Goal: Task Accomplishment & Management: Complete application form

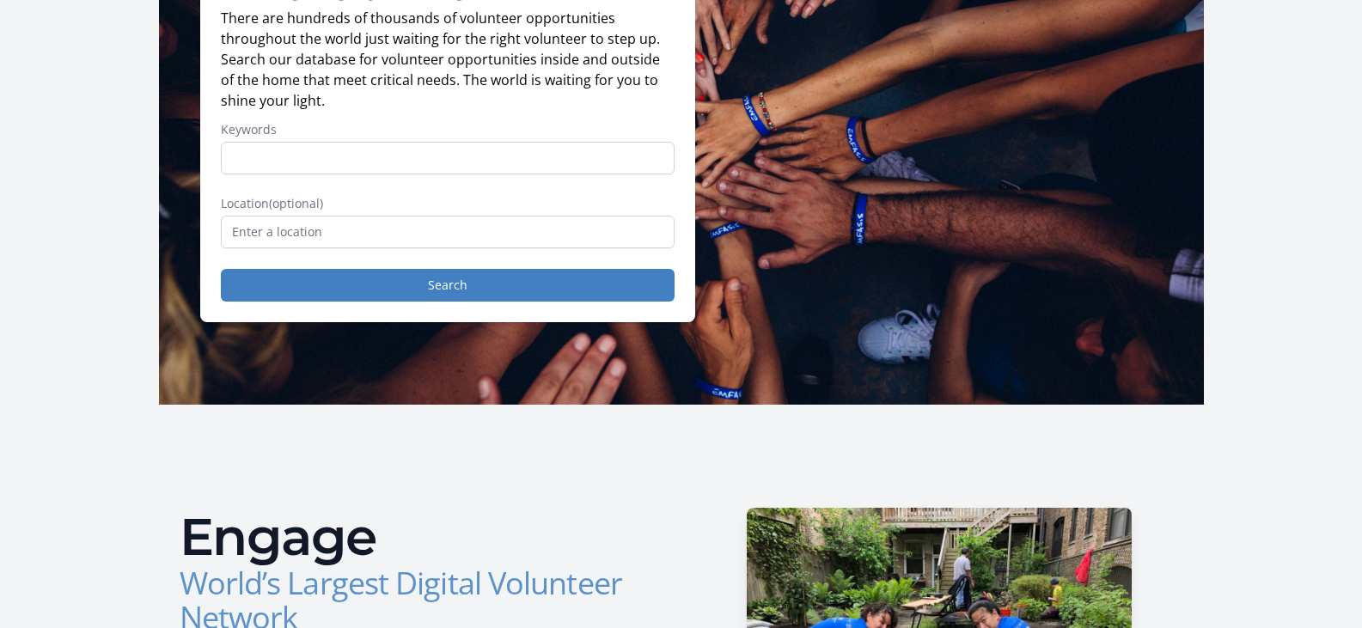
scroll to position [258, 0]
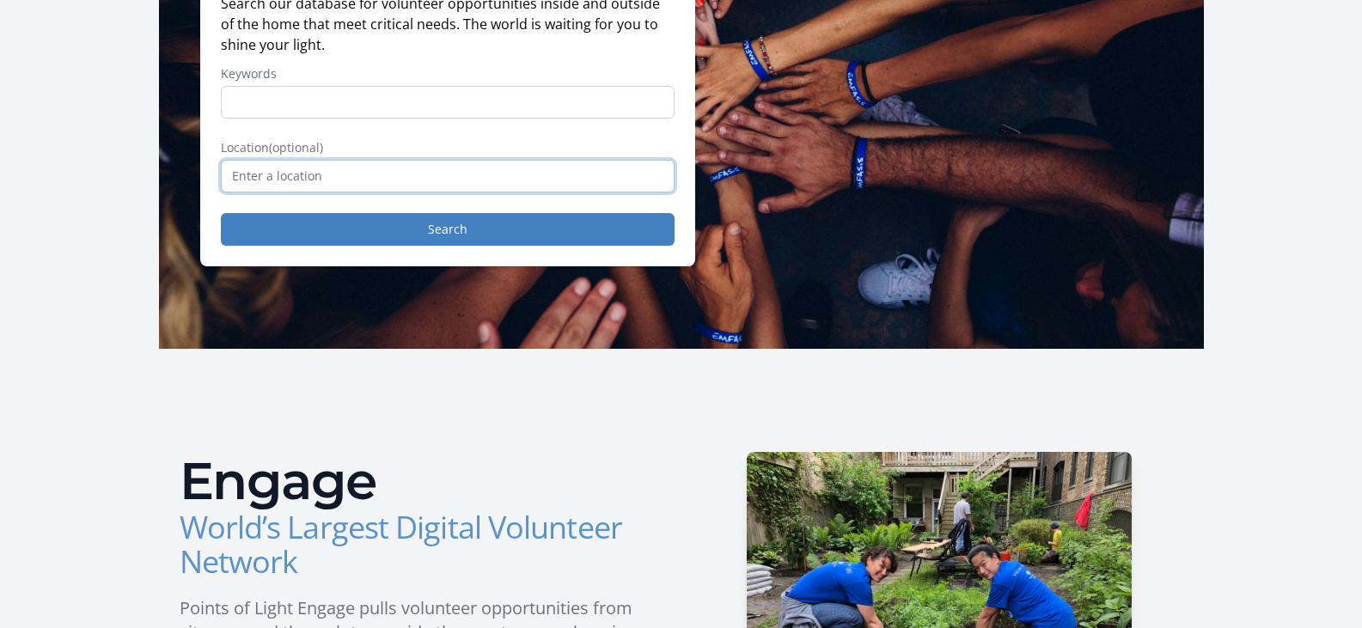
click at [221, 192] on input "text" at bounding box center [448, 176] width 454 height 33
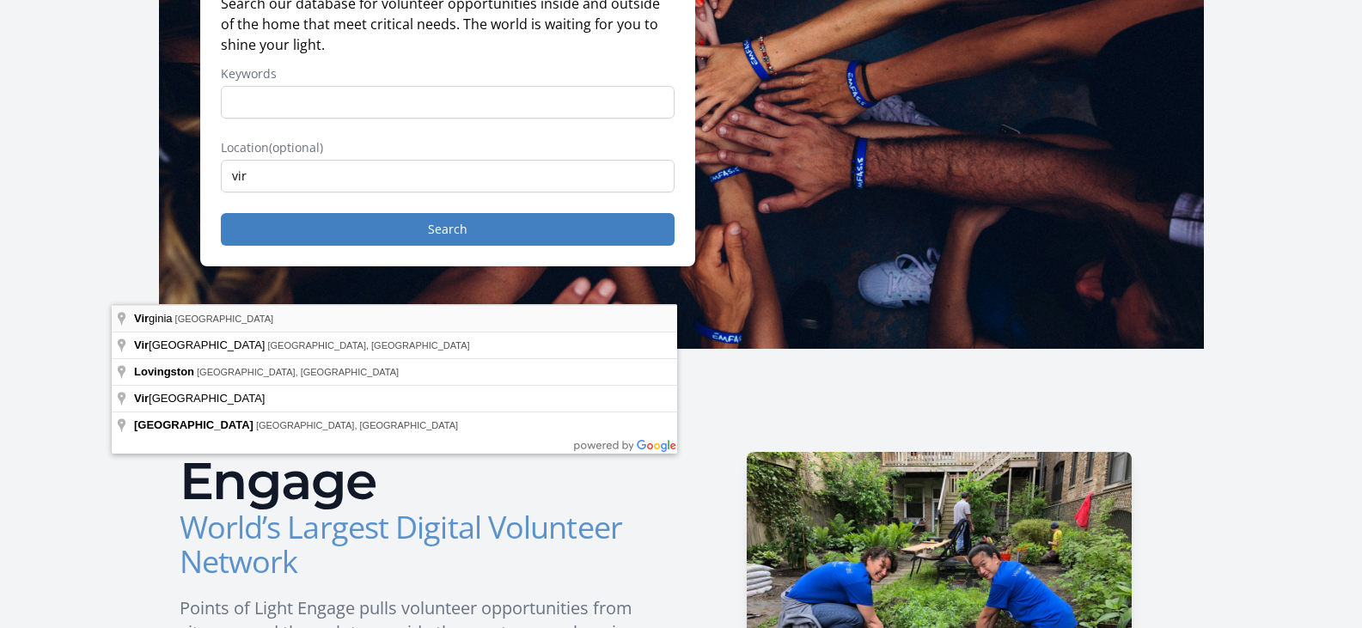
type input "Virginia, USA"
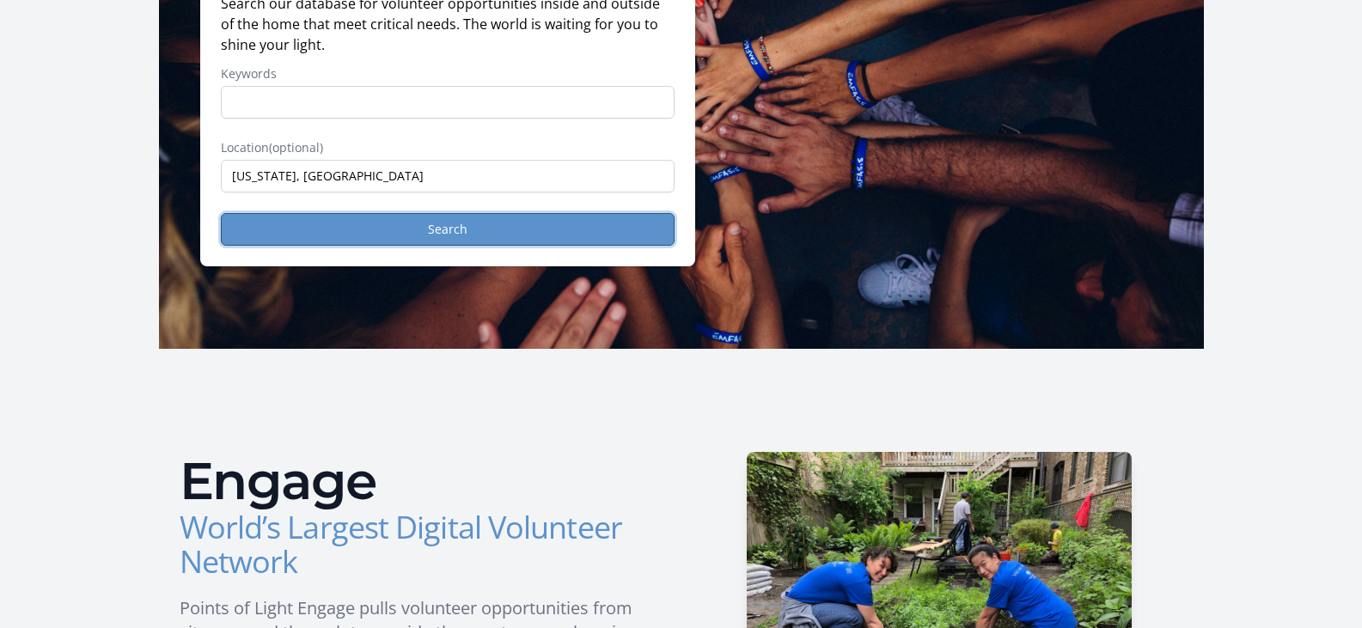
click at [337, 246] on button "Search" at bounding box center [448, 229] width 454 height 33
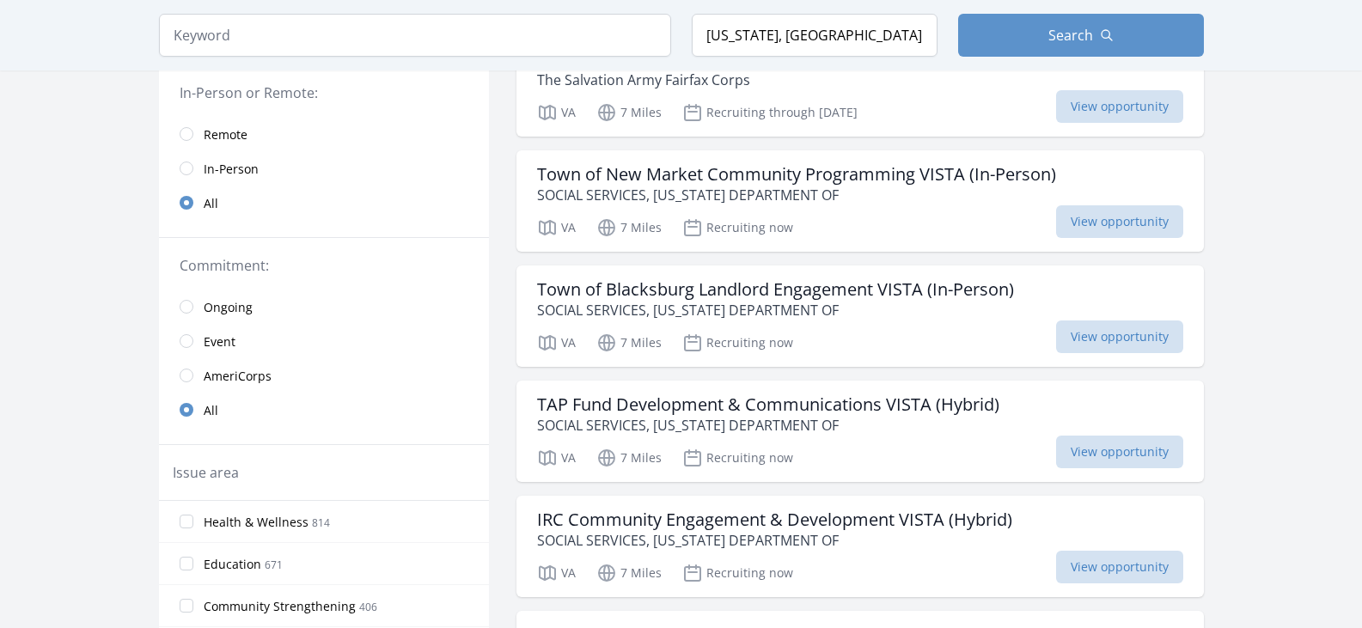
scroll to position [258, 0]
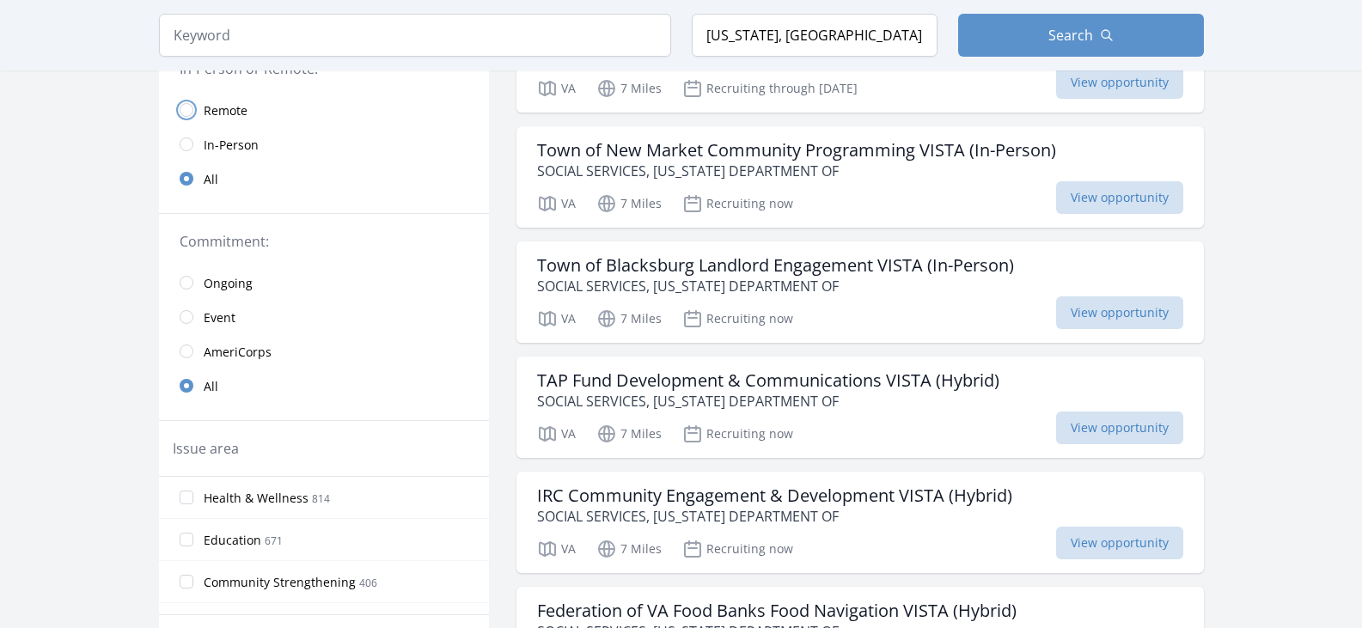
click at [180, 117] on input "radio" at bounding box center [187, 110] width 14 height 14
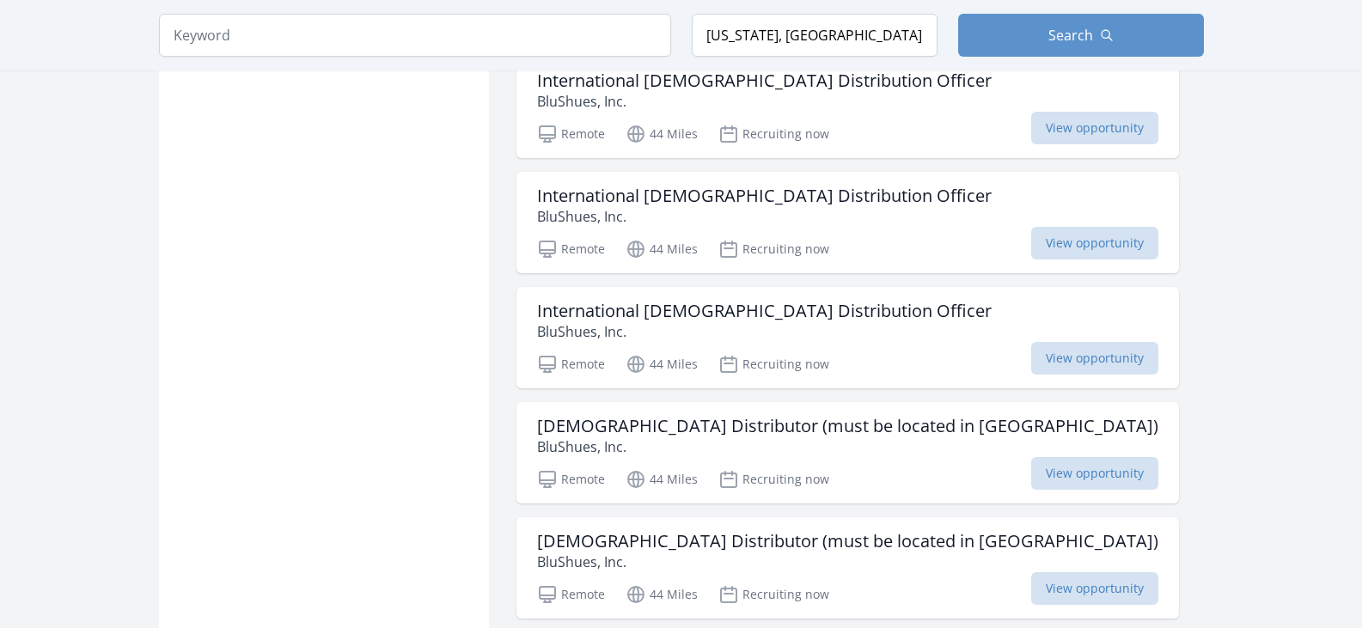
scroll to position [1375, 0]
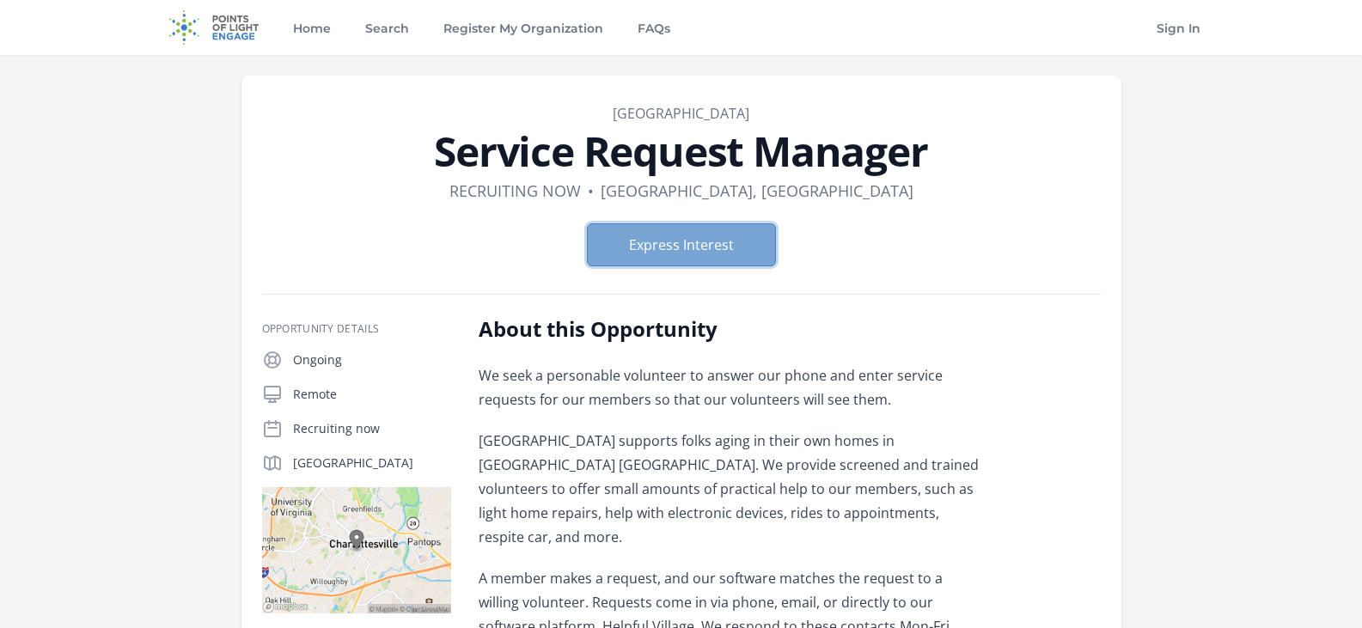
click at [694, 266] on button "Express Interest" at bounding box center [681, 244] width 189 height 43
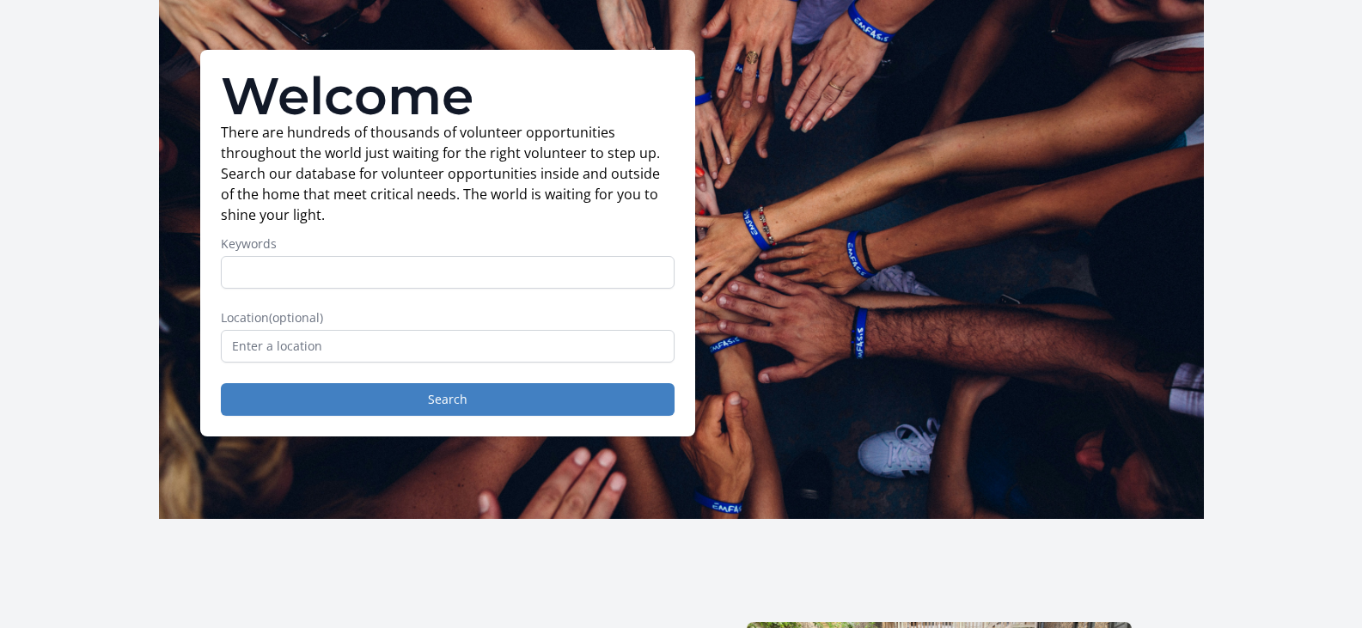
scroll to position [172, 0]
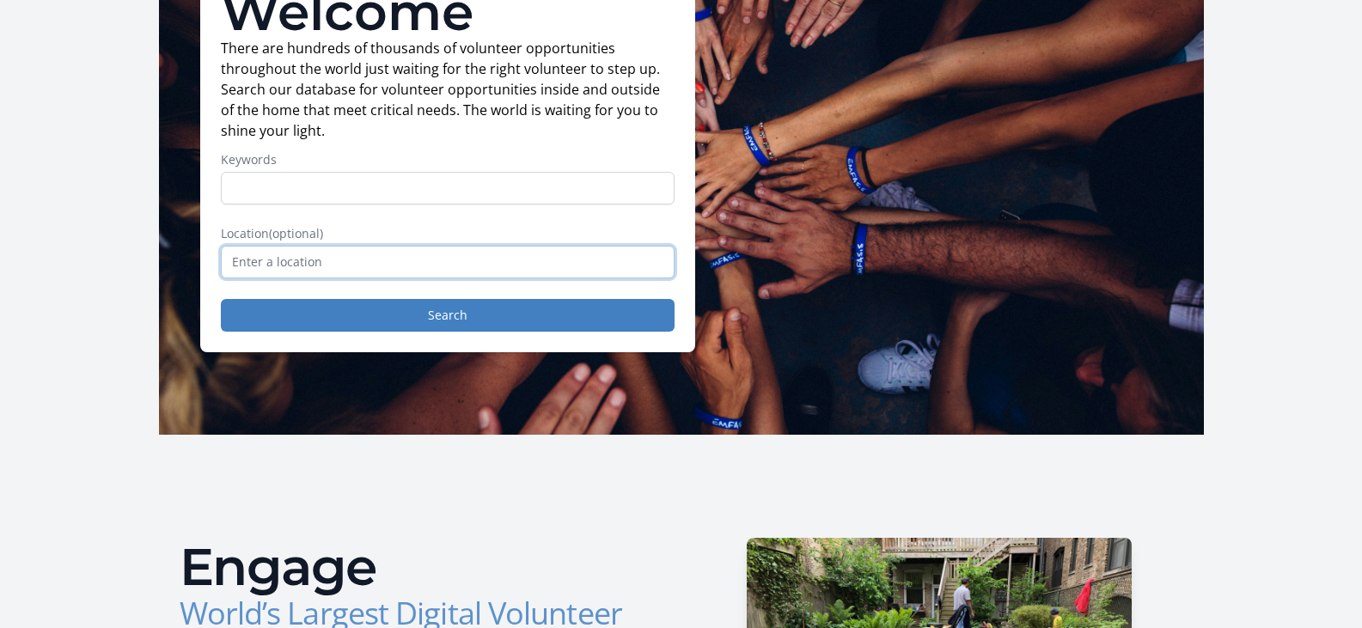
click at [273, 278] on input "text" at bounding box center [448, 262] width 454 height 33
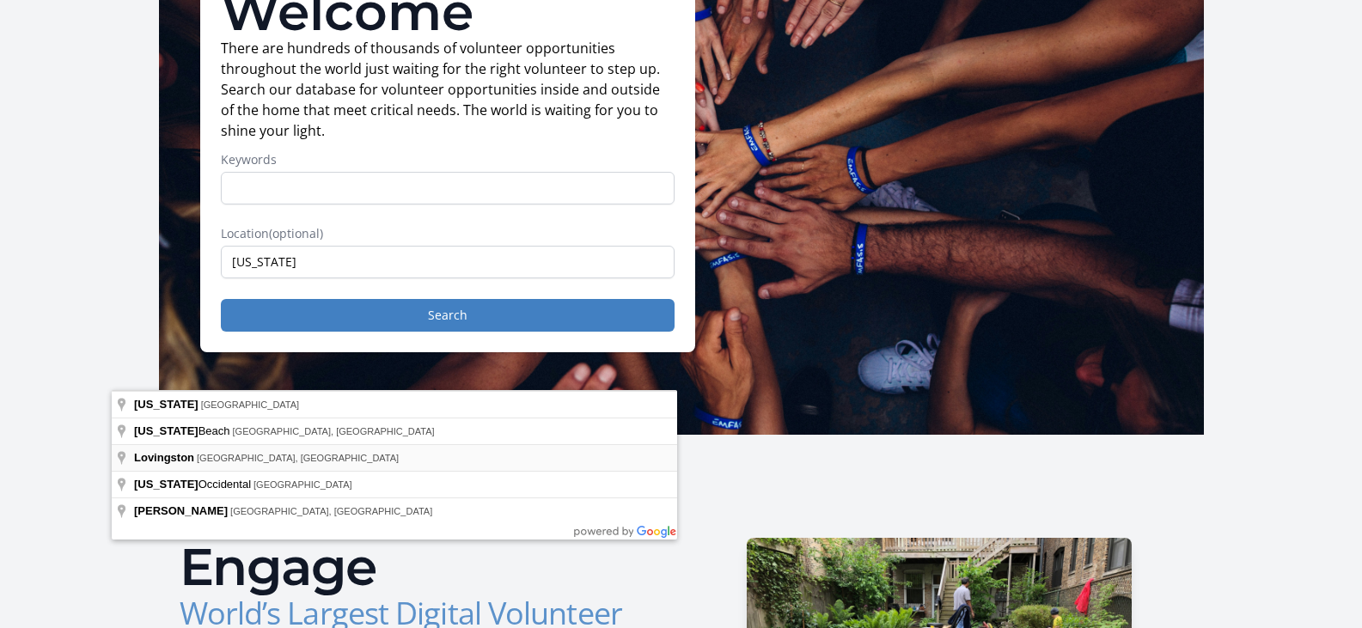
type input "[GEOGRAPHIC_DATA], [GEOGRAPHIC_DATA], [GEOGRAPHIC_DATA]"
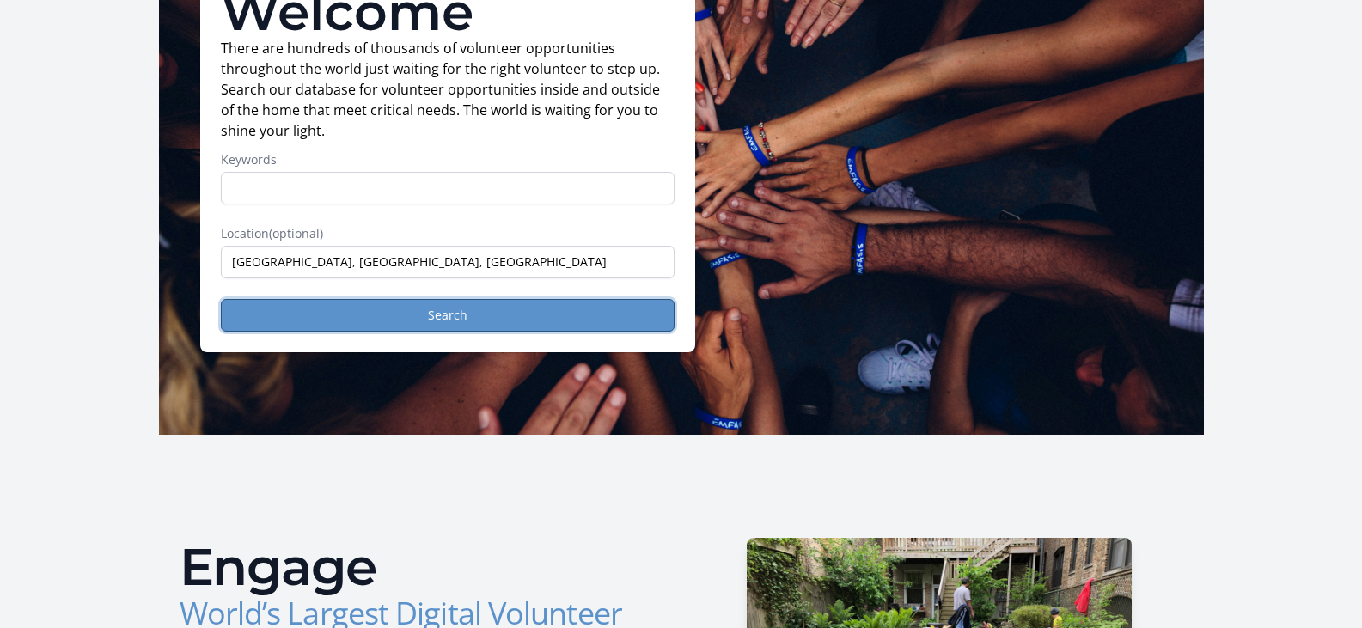
click at [400, 332] on button "Search" at bounding box center [448, 315] width 454 height 33
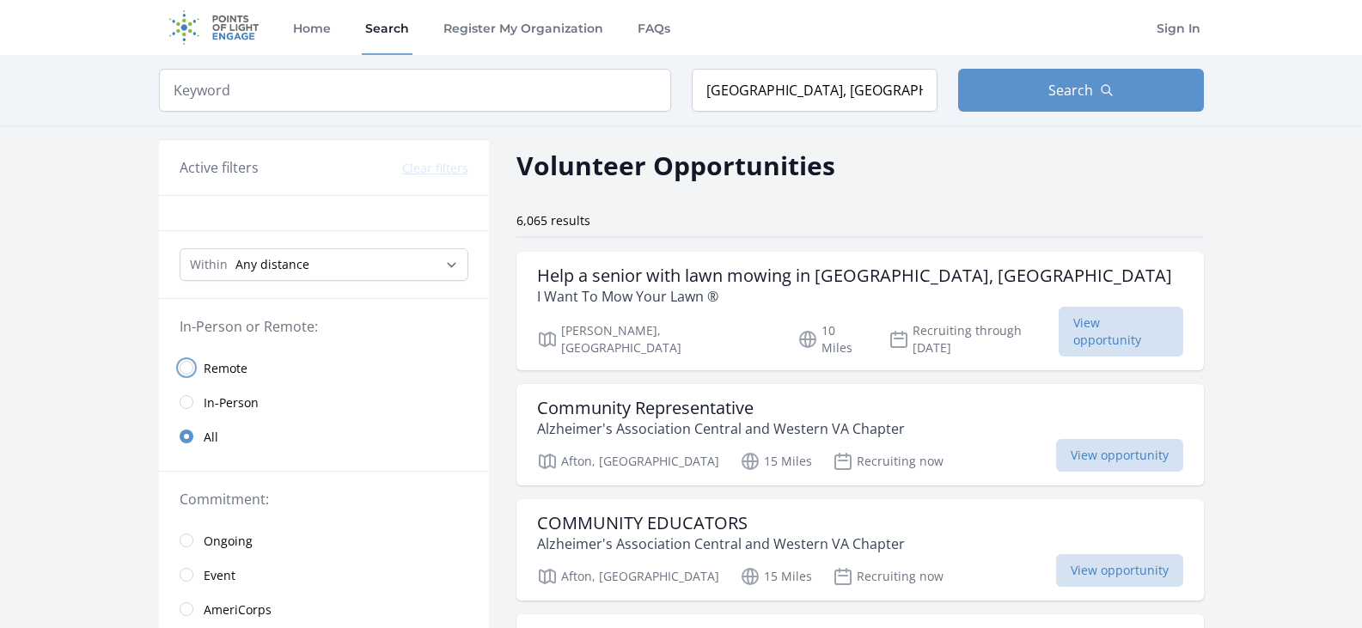
click at [180, 375] on input "radio" at bounding box center [187, 368] width 14 height 14
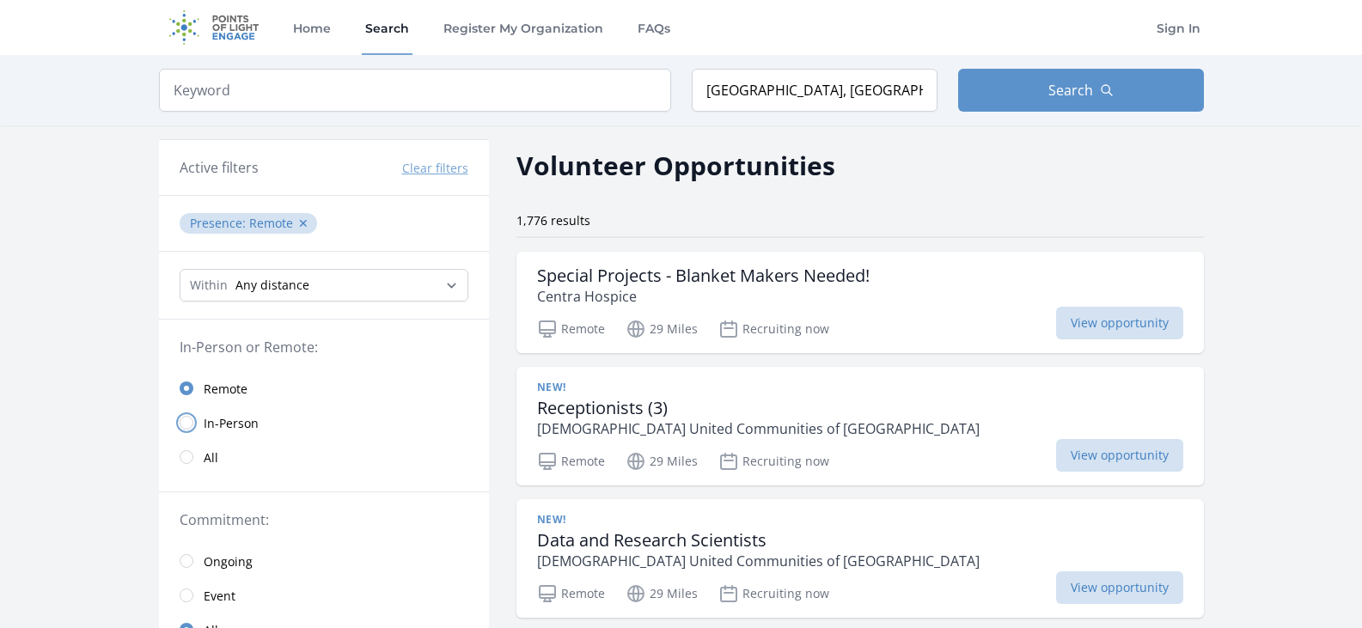
click at [180, 430] on input "radio" at bounding box center [187, 423] width 14 height 14
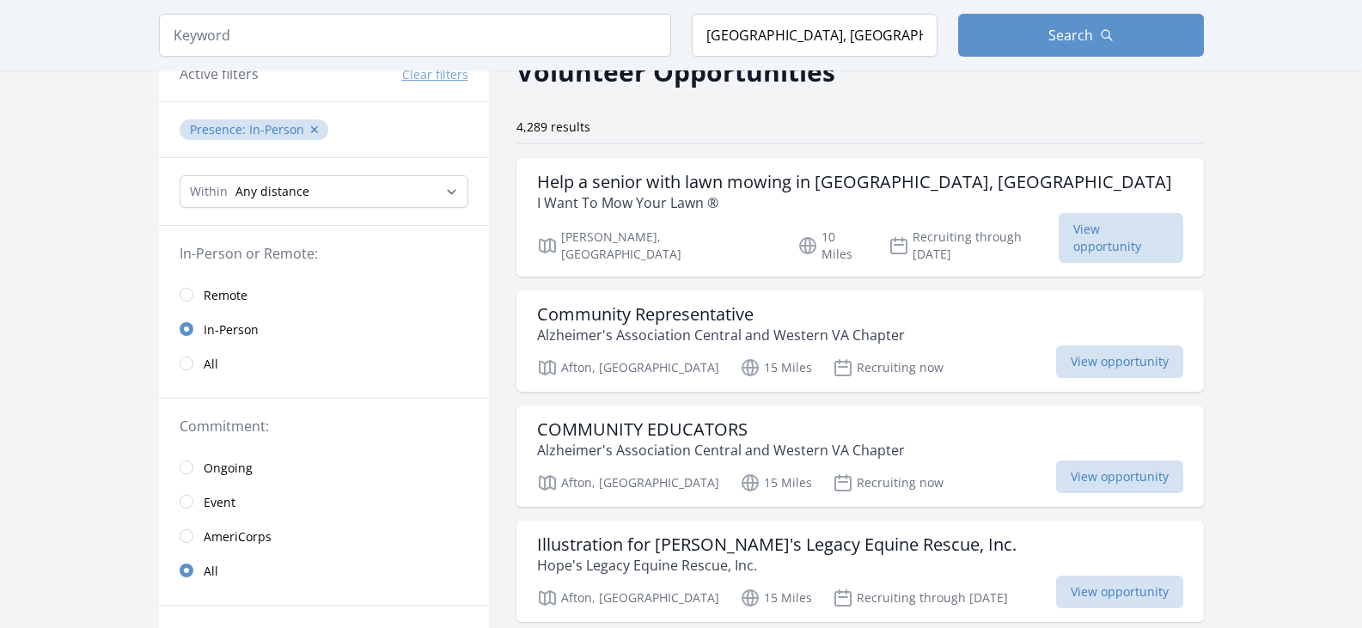
scroll to position [86, 0]
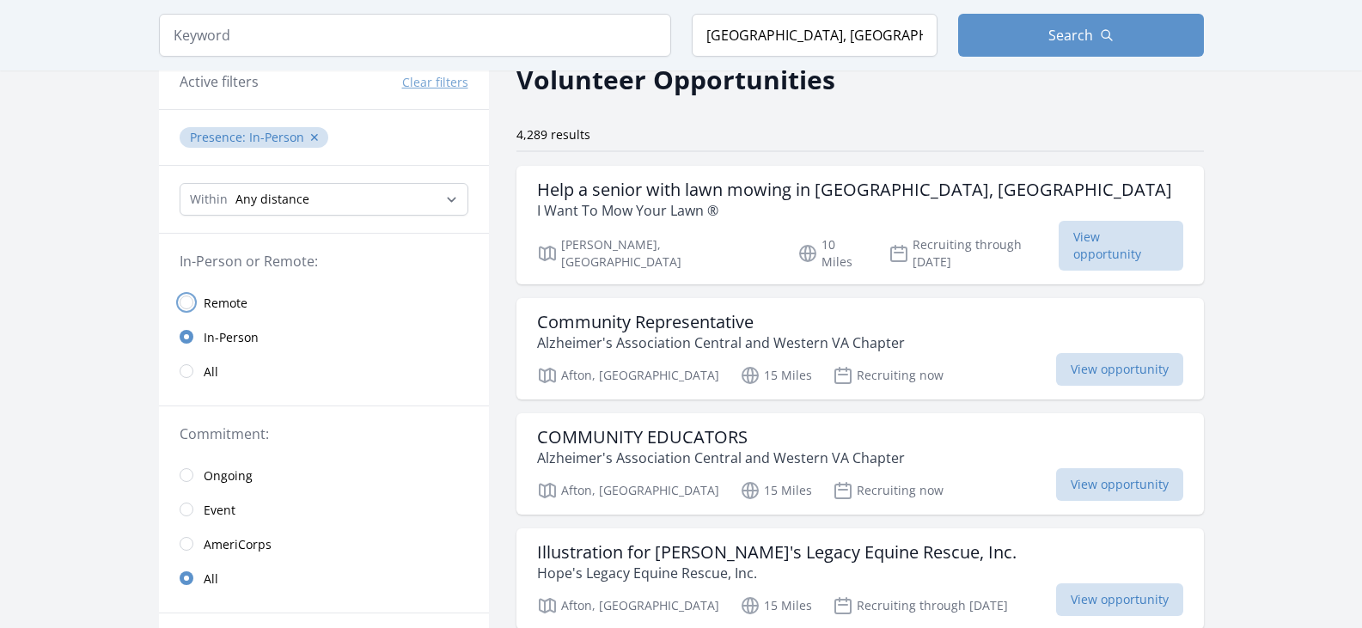
click at [180, 309] on input "radio" at bounding box center [187, 303] width 14 height 14
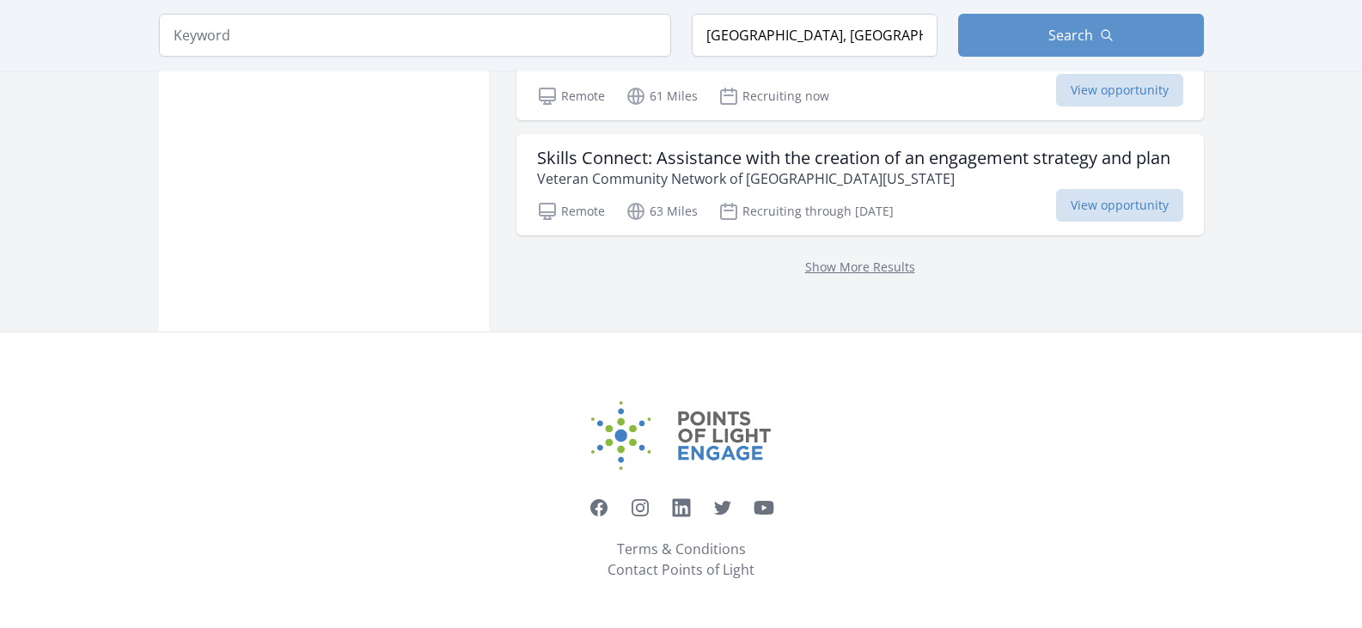
scroll to position [2578, 0]
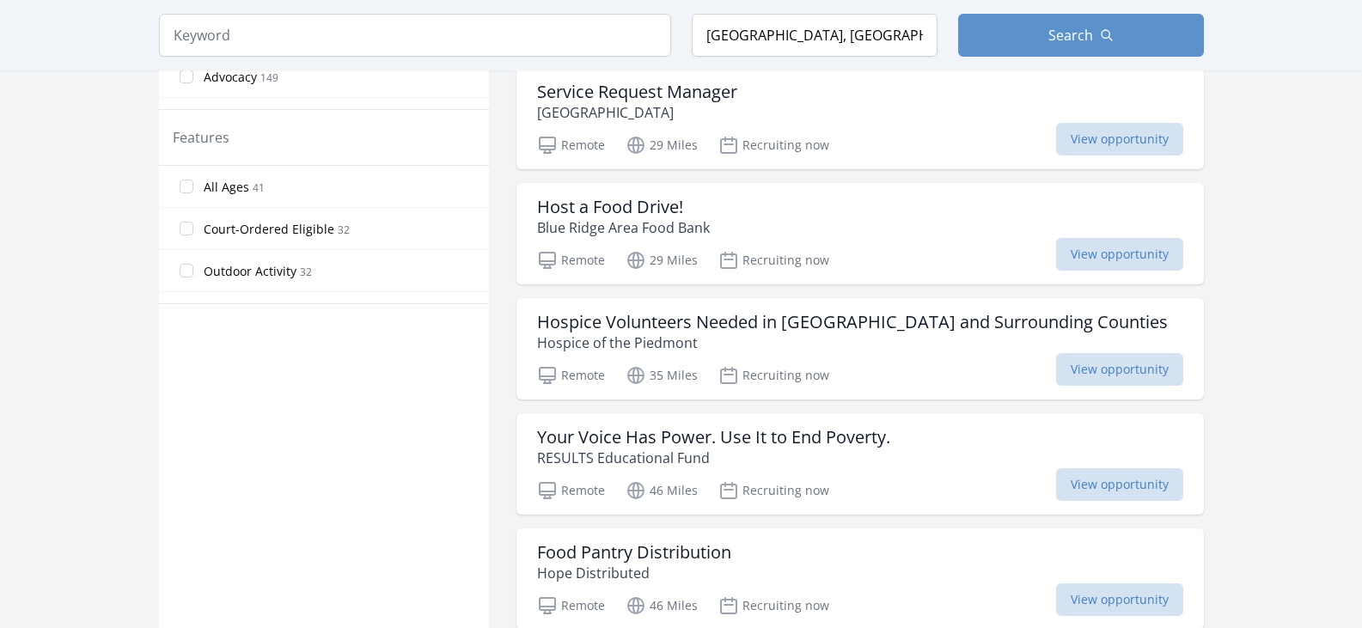
scroll to position [945, 0]
click at [180, 38] on input "Relevant Skills Desirable 138" at bounding box center [187, 31] width 14 height 14
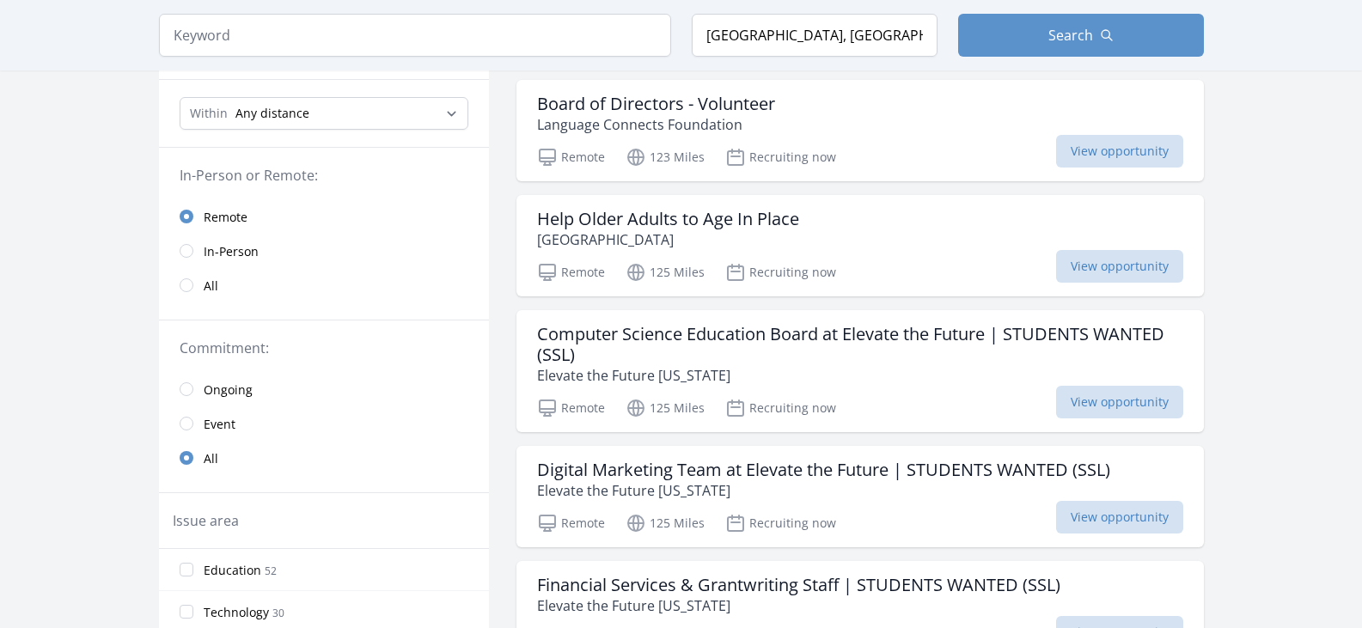
scroll to position [258, 0]
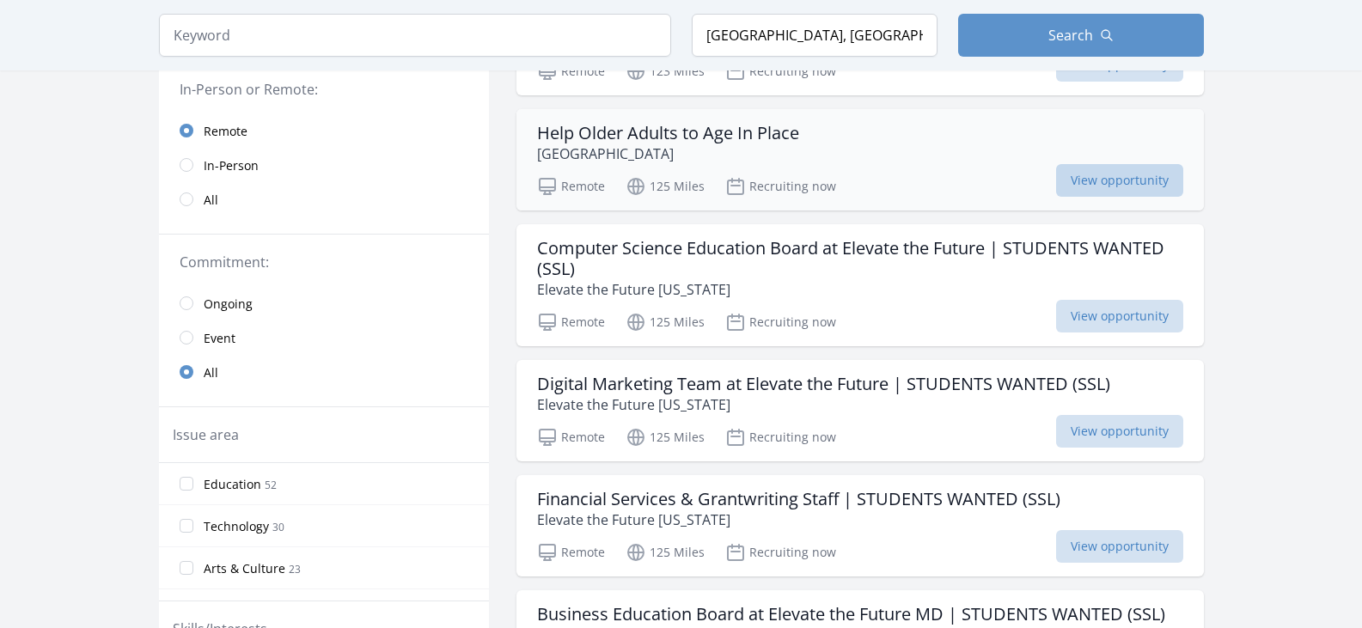
click at [1183, 197] on span "View opportunity" at bounding box center [1119, 180] width 127 height 33
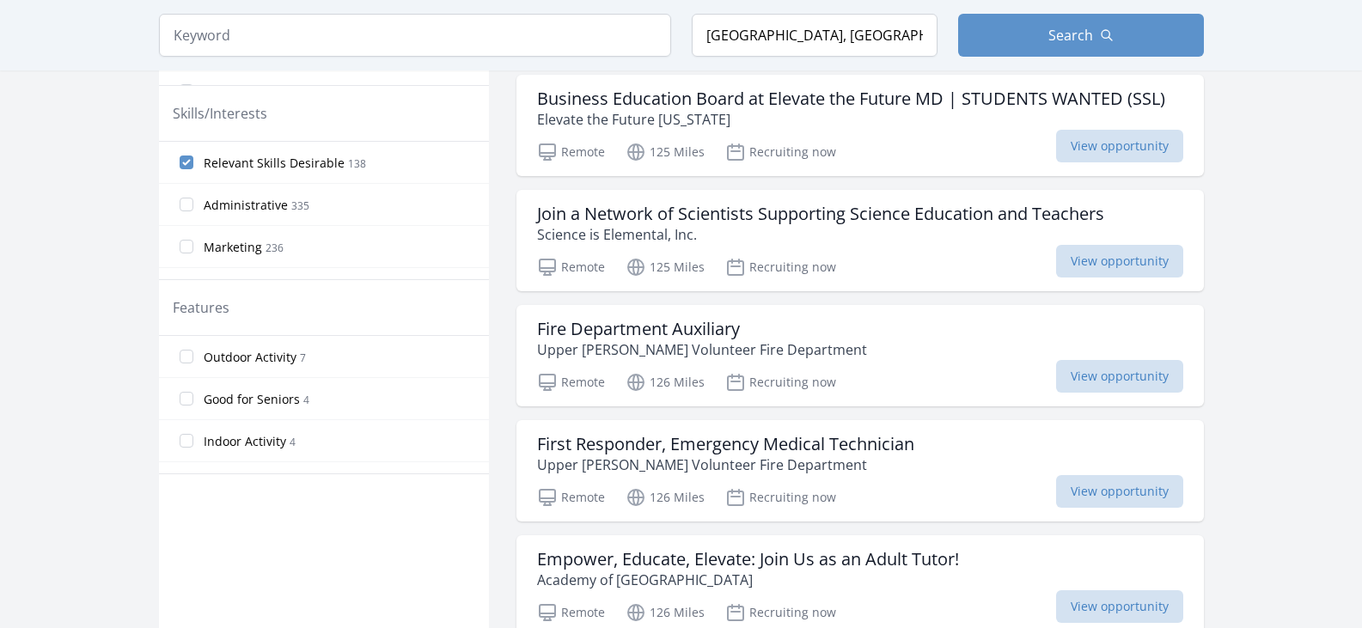
scroll to position [602, 0]
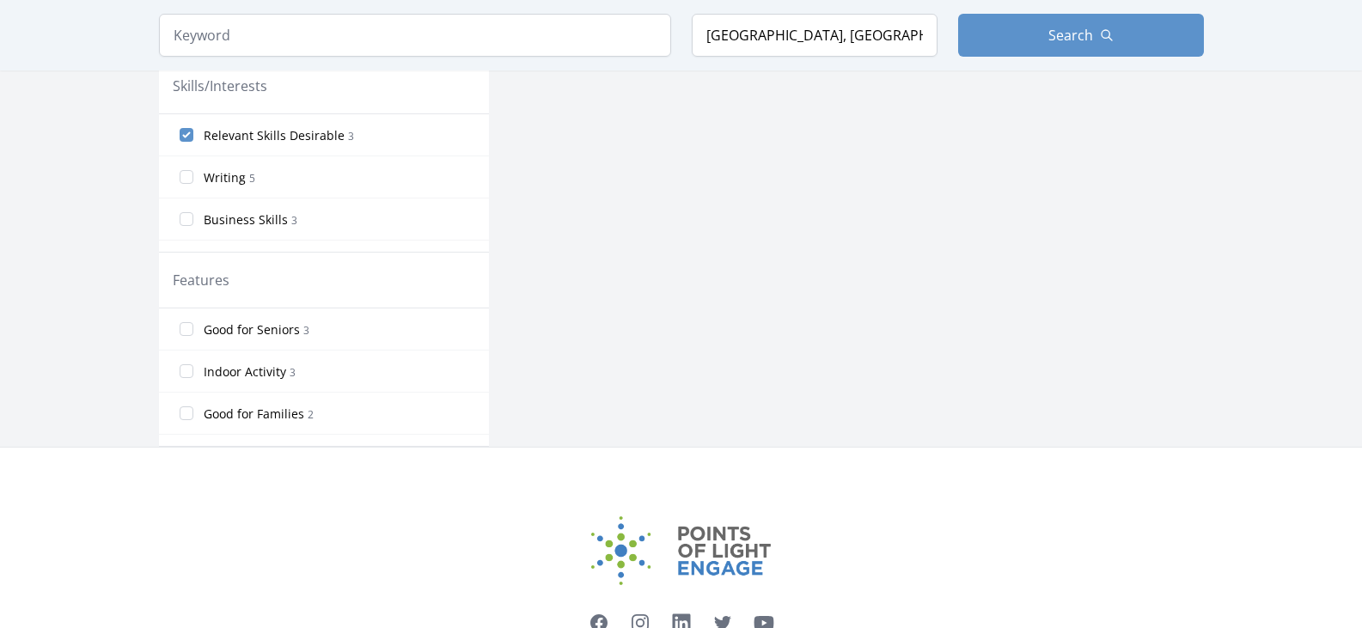
scroll to position [773, 0]
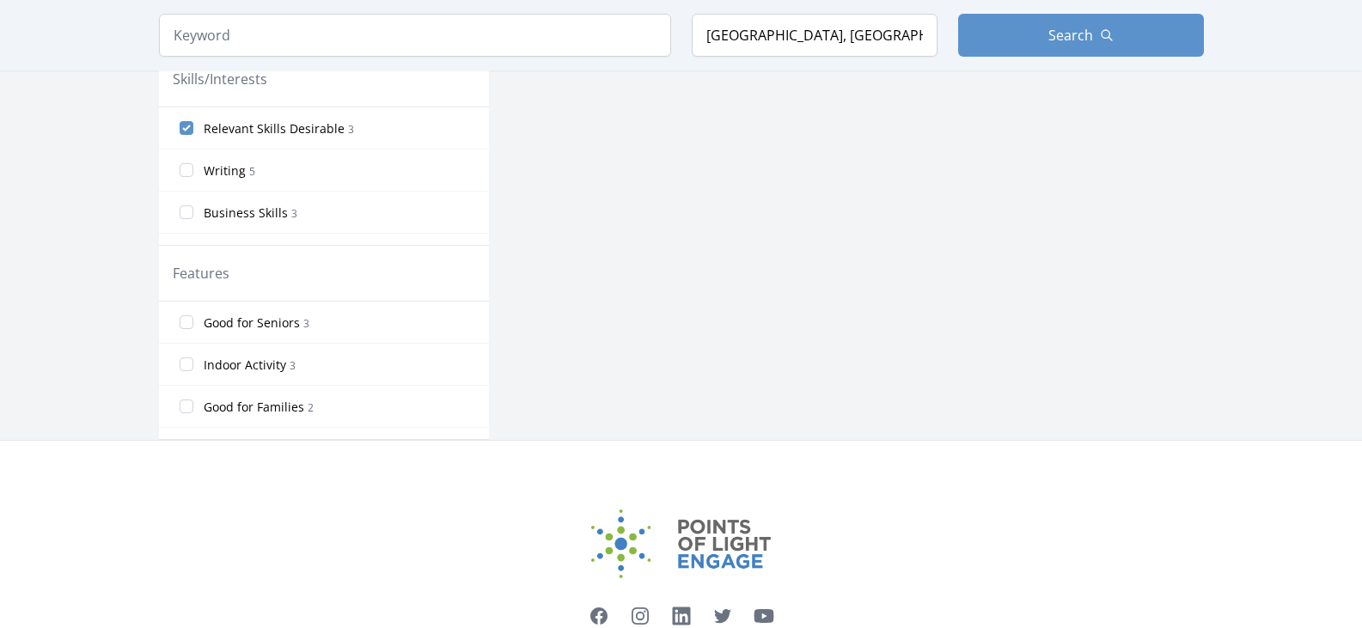
click at [357, 145] on label "Relevant Skills Desirable 3" at bounding box center [324, 128] width 330 height 34
click at [193, 135] on input "Relevant Skills Desirable 3" at bounding box center [187, 128] width 14 height 14
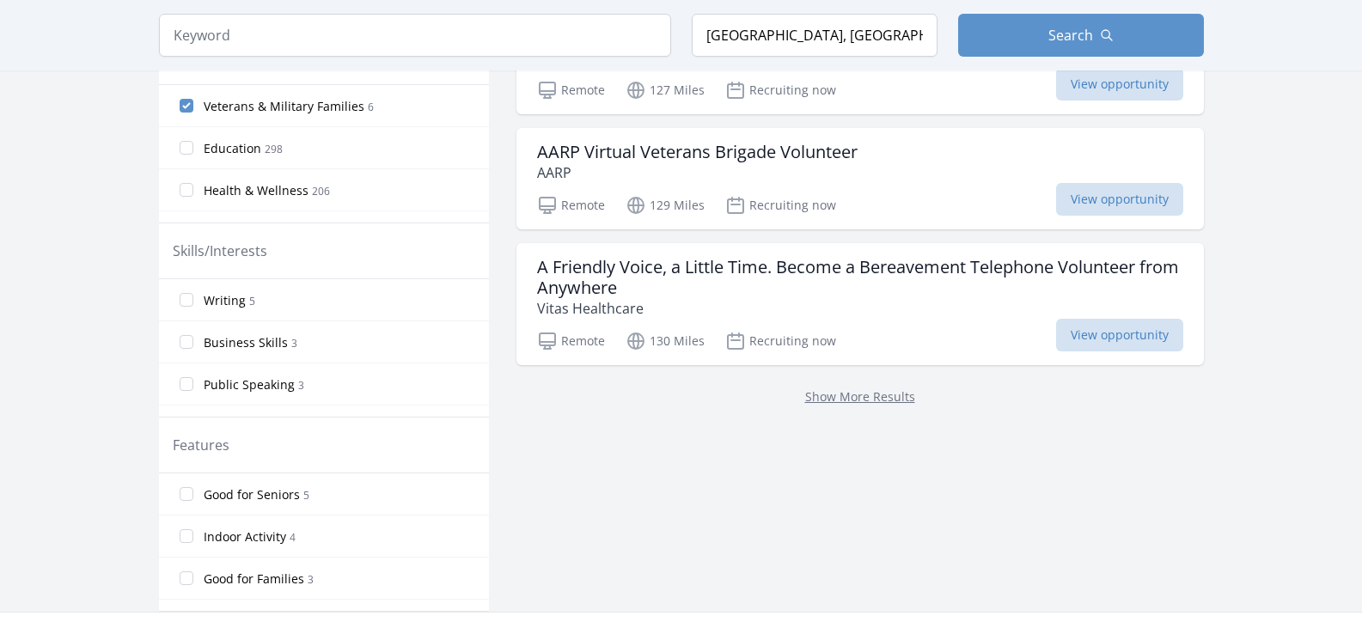
scroll to position [687, 0]
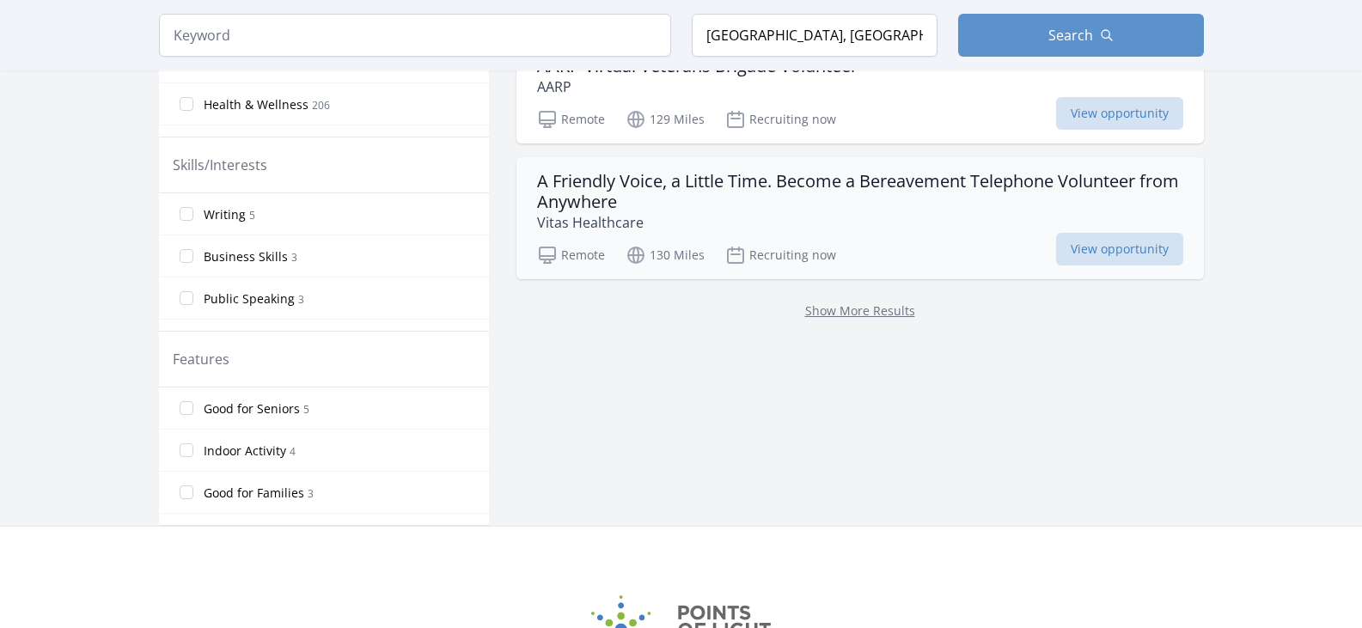
click at [679, 212] on h3 "A Friendly Voice, a Little Time. Become a Bereavement Telephone Volunteer from …" at bounding box center [860, 191] width 646 height 41
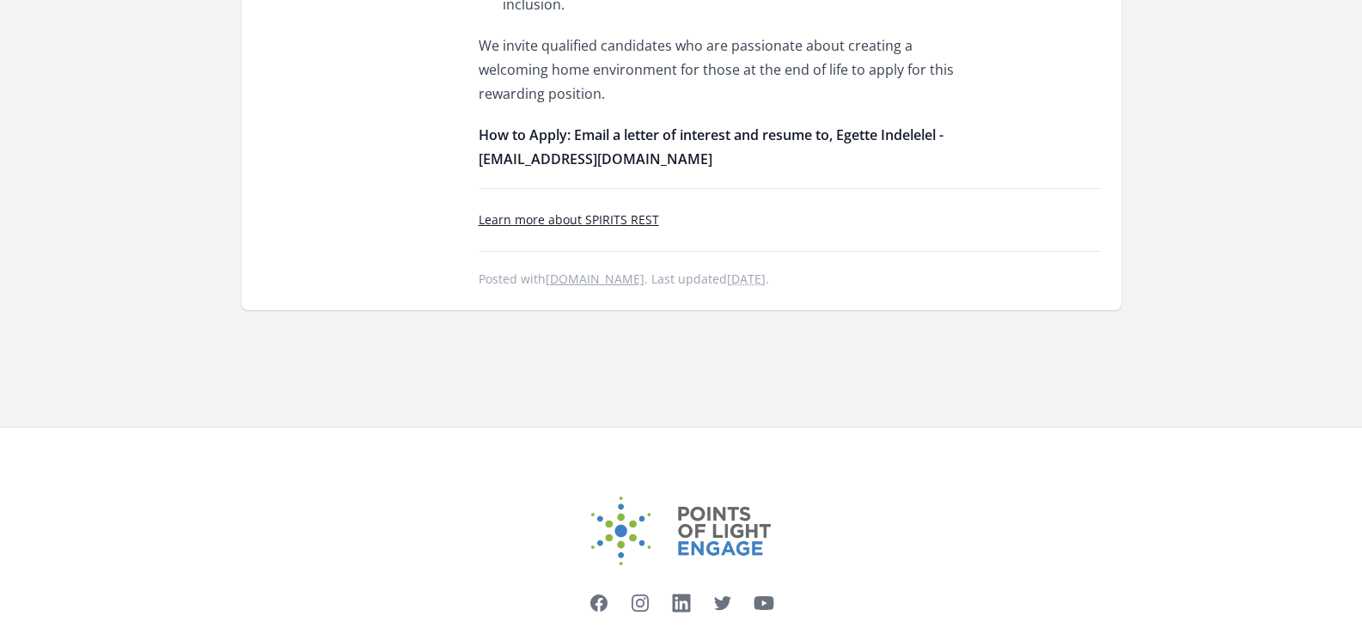
scroll to position [2492, 0]
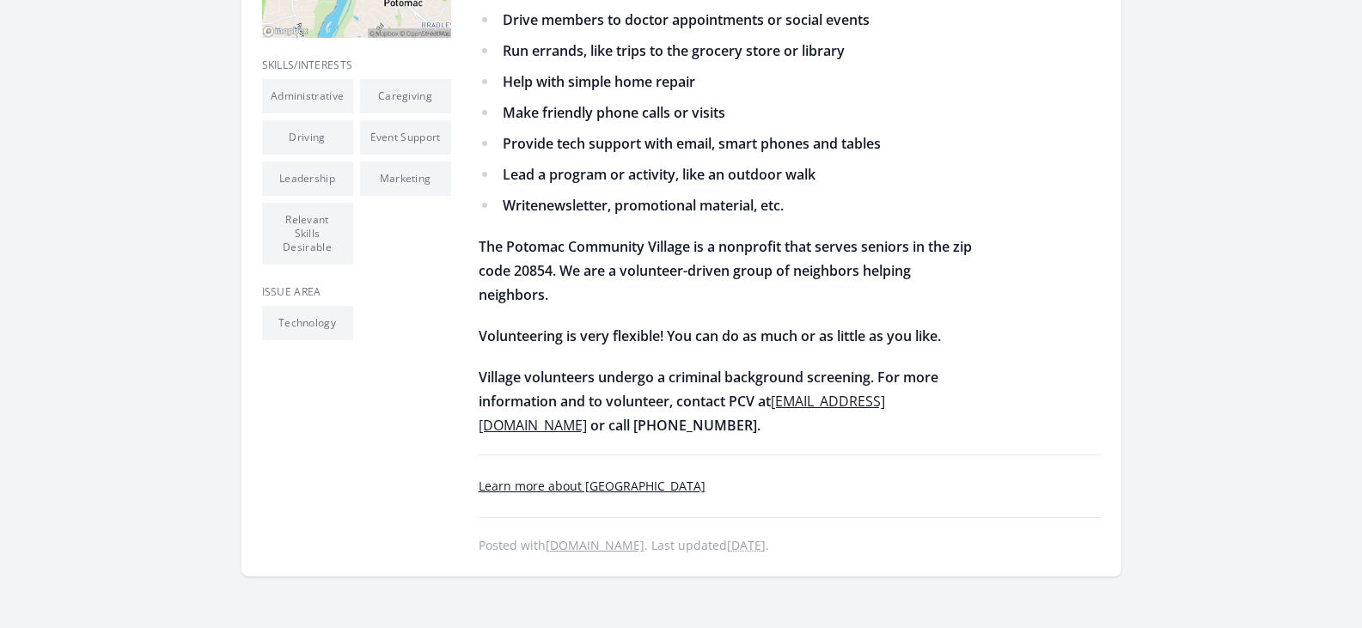
scroll to position [687, 0]
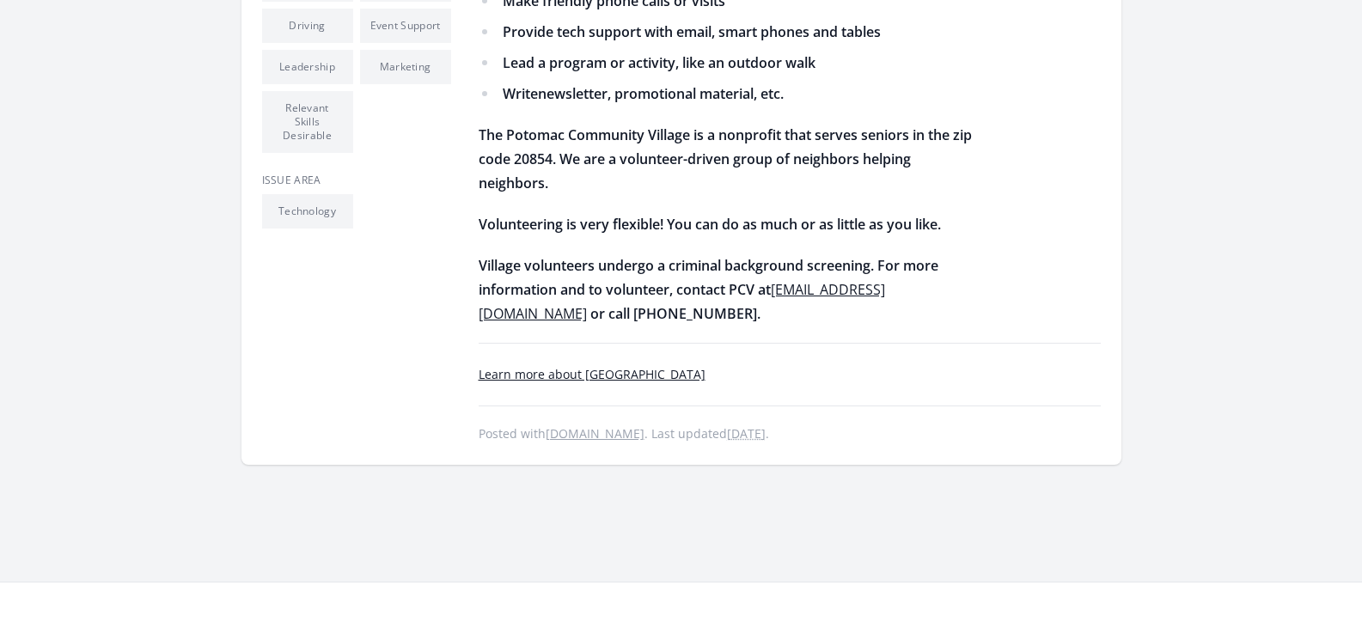
click at [262, 153] on li "Relevant Skills Desirable" at bounding box center [307, 122] width 91 height 62
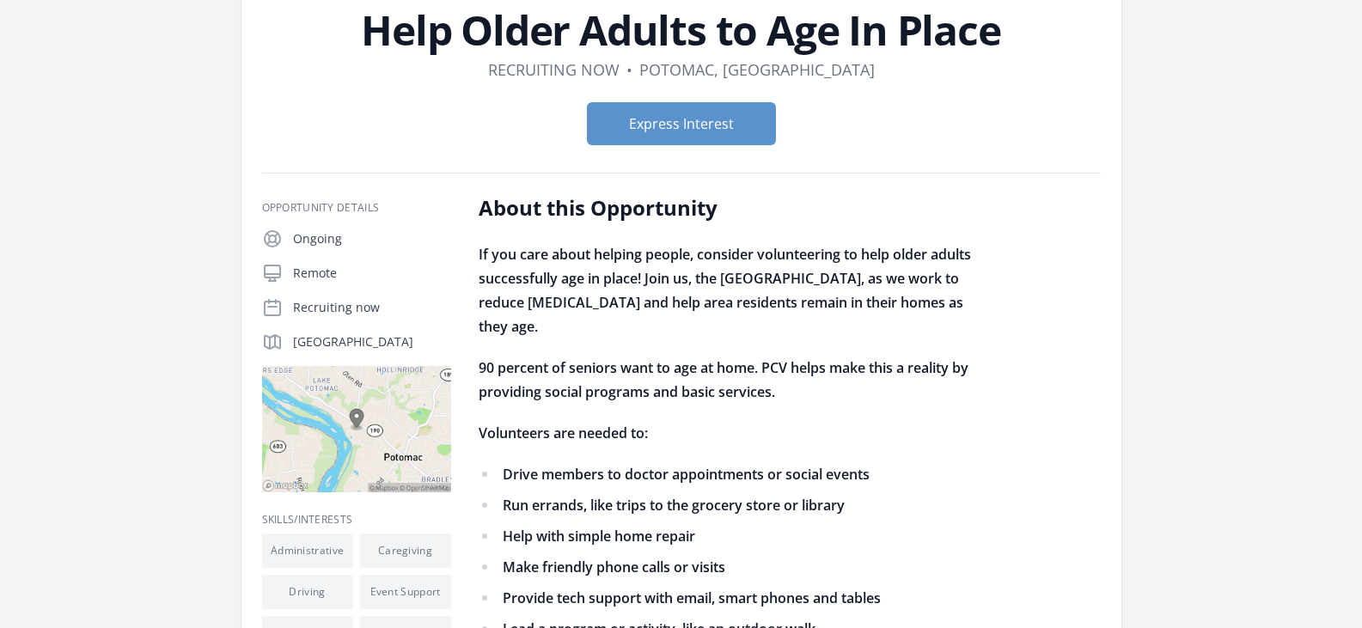
scroll to position [0, 0]
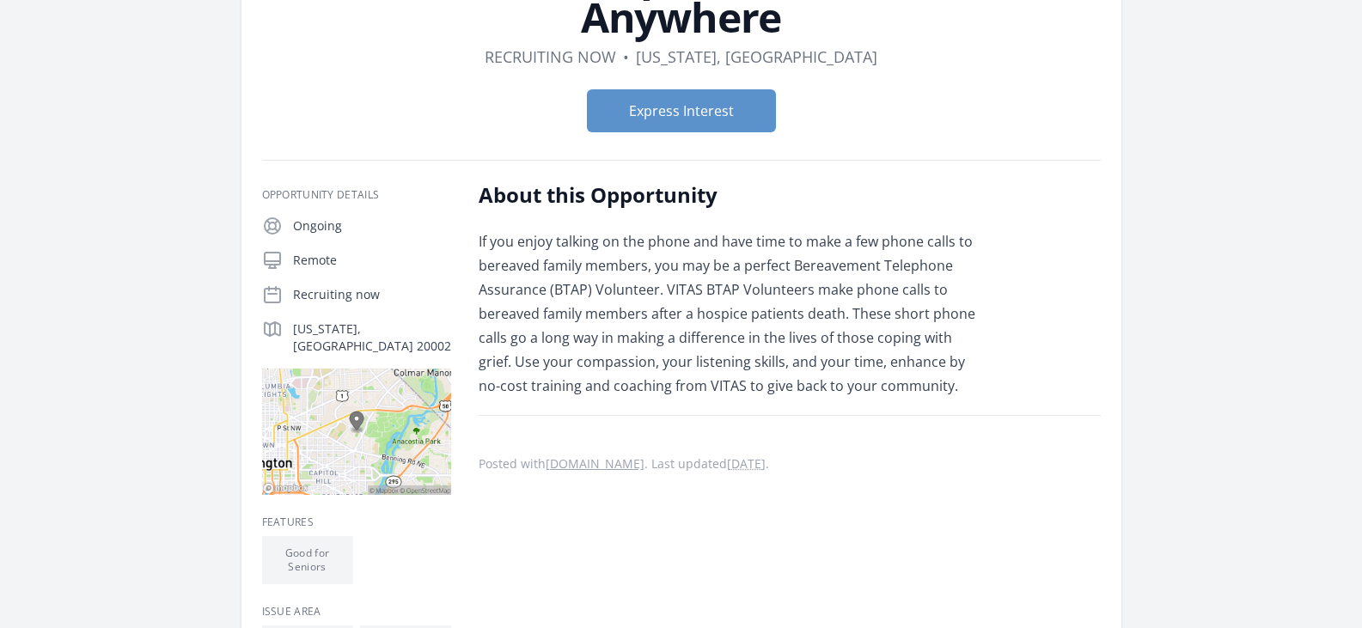
scroll to position [172, 0]
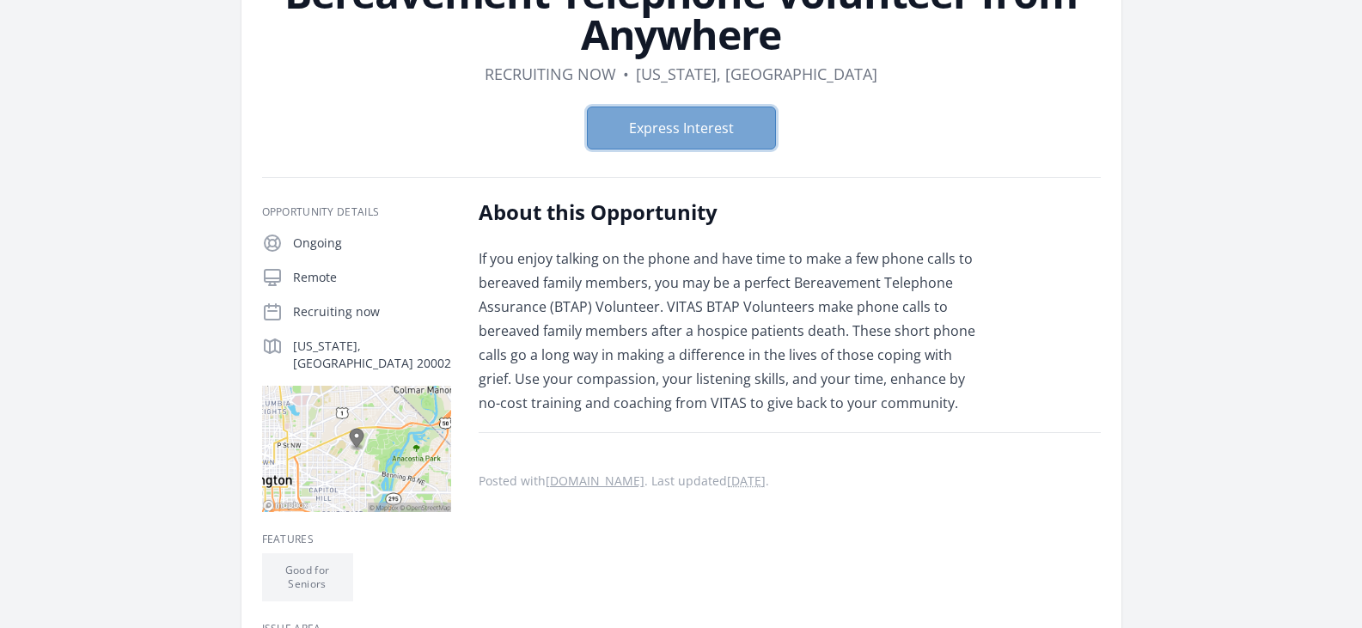
click at [693, 150] on button "Express Interest" at bounding box center [681, 128] width 189 height 43
